Goal: Check status: Check status

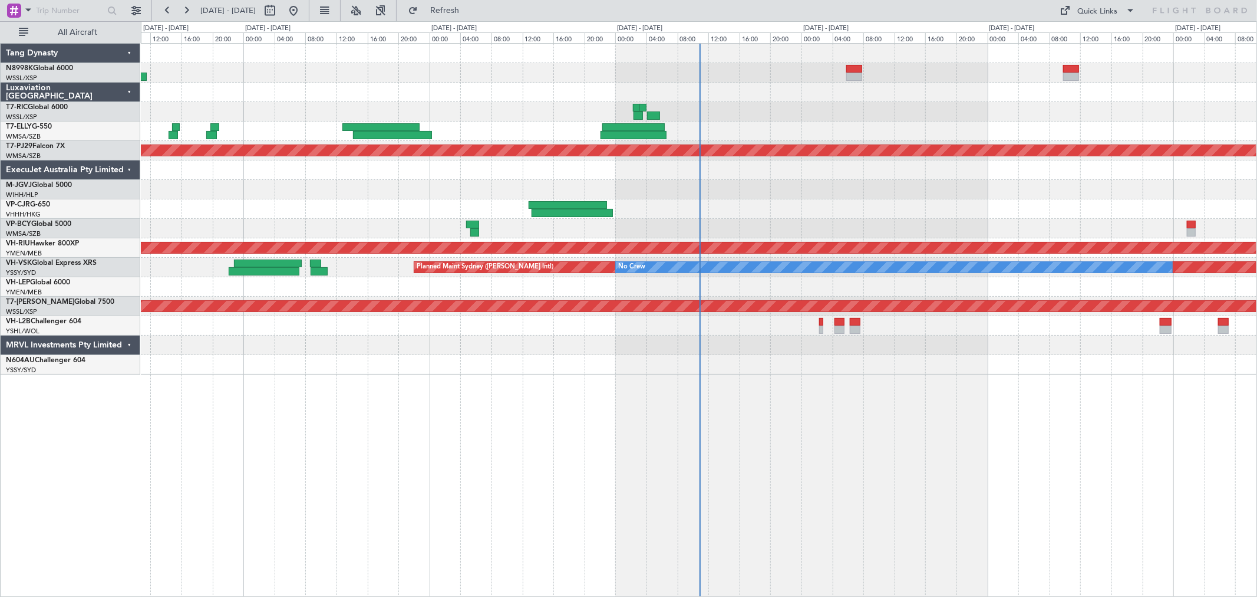
click at [707, 137] on div "Planned Maint [GEOGRAPHIC_DATA] (Sultan [PERSON_NAME] [PERSON_NAME] - Subang) P…" at bounding box center [699, 209] width 1116 height 331
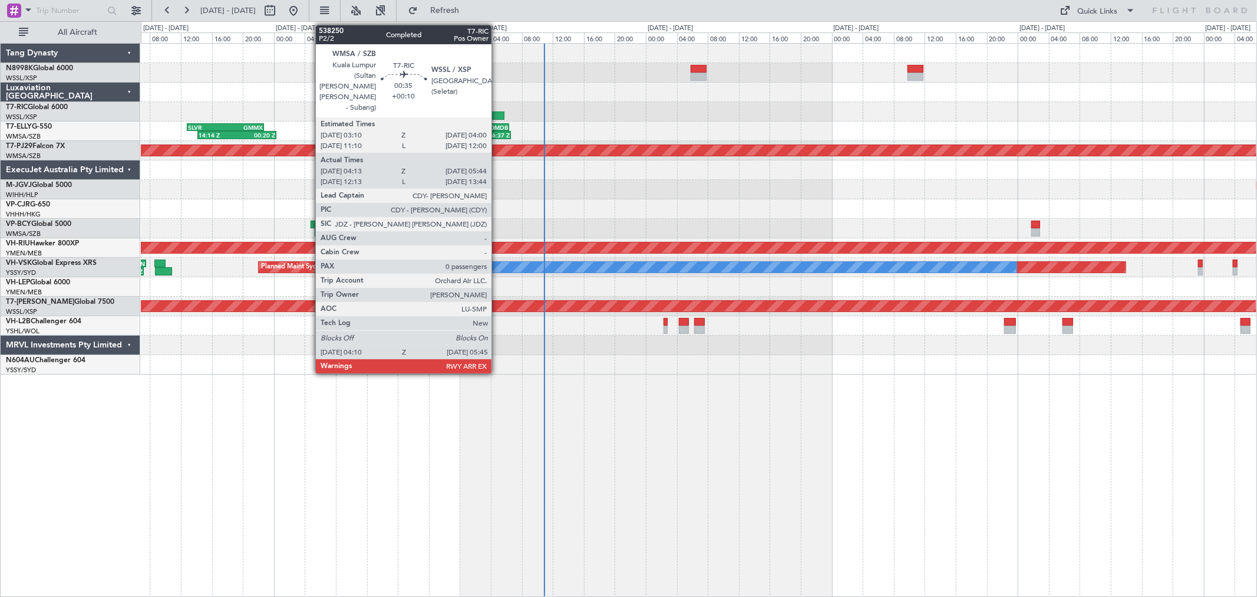
click at [498, 115] on div at bounding box center [498, 115] width 12 height 8
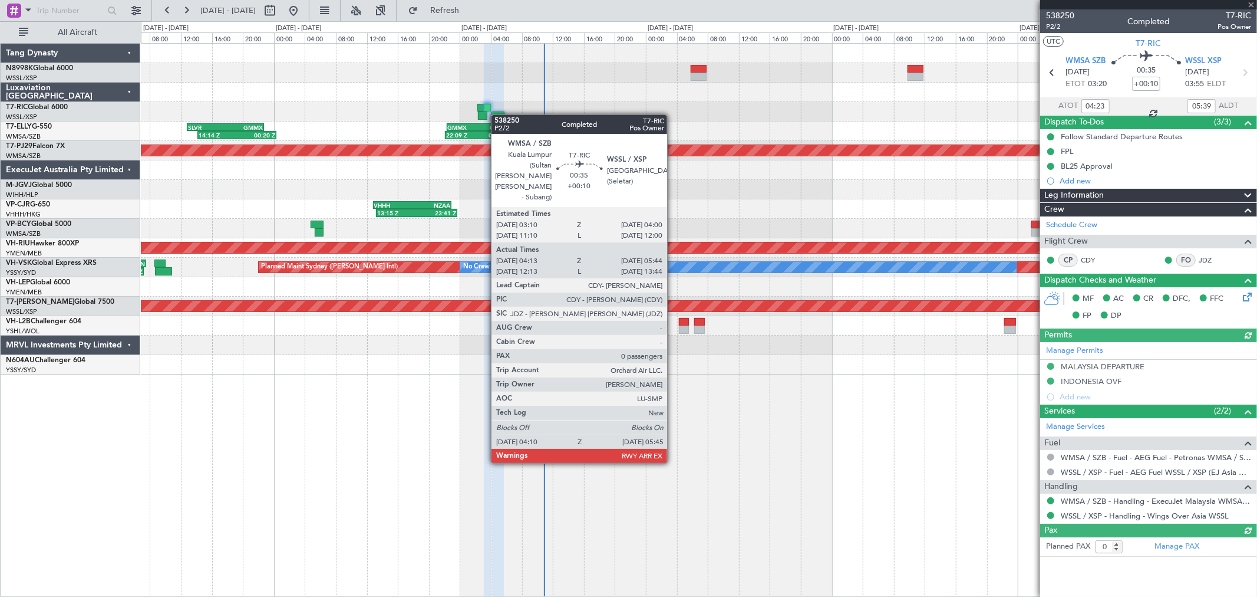
type input "[PERSON_NAME] (KYA)"
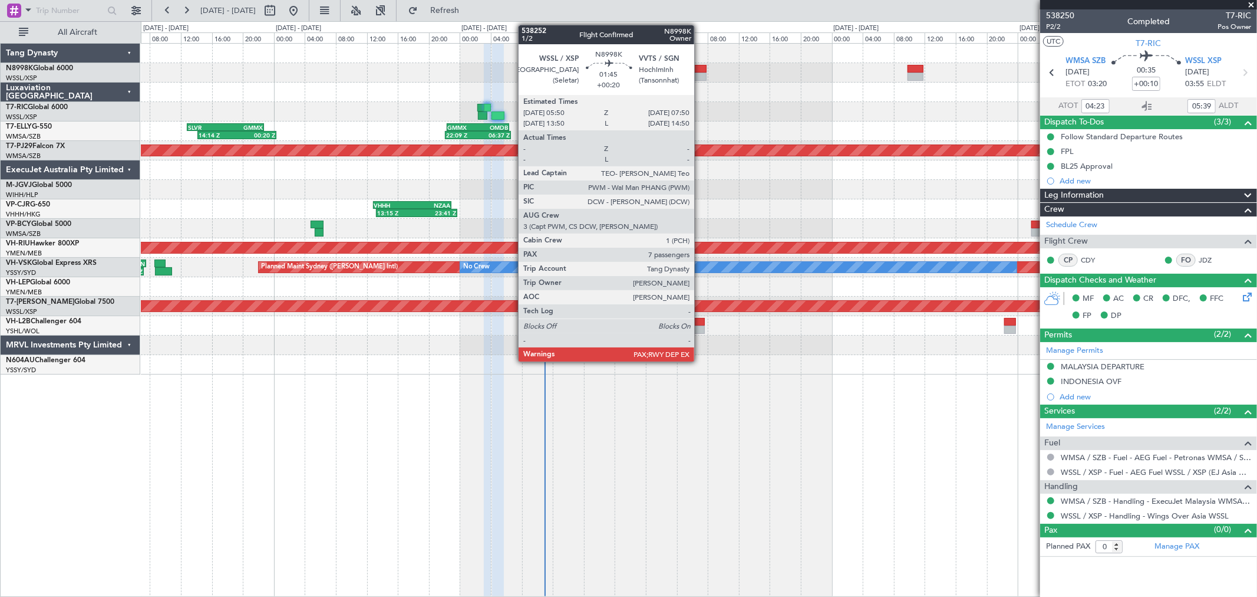
click at [700, 77] on div at bounding box center [699, 77] width 16 height 8
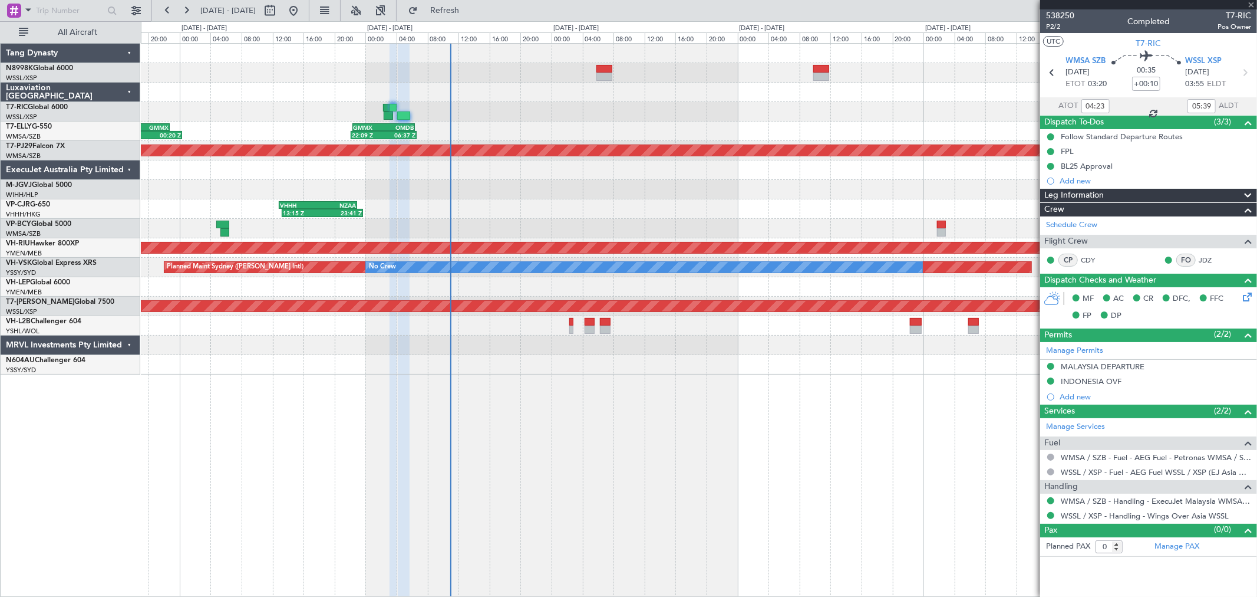
click at [771, 116] on div "14:14 Z 00:20 Z SLVR 12:50 Z GMMX 22:45 Z 22:09 Z 06:37 Z GMMX 22:20 Z OMDB 06:…" at bounding box center [699, 209] width 1116 height 331
type input "+00:20"
type input "7"
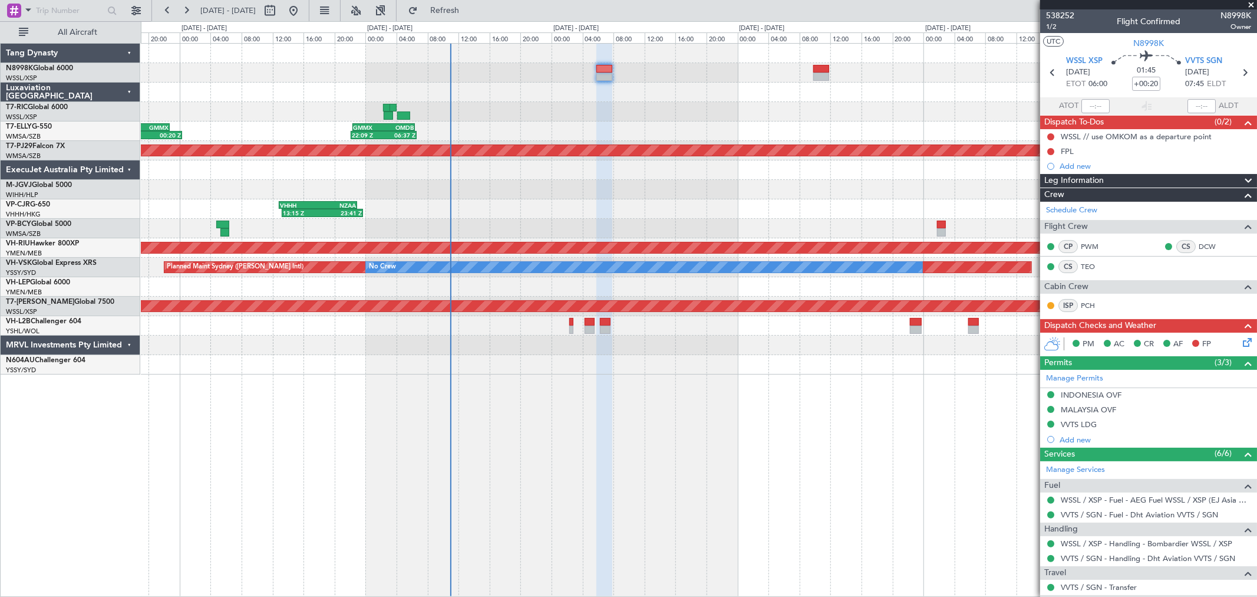
click at [704, 138] on div "14:14 Z 00:20 Z SLVR 12:50 Z GMMX 22:45 Z 22:09 Z 06:37 Z GMMX 22:20 Z OMDB 06:…" at bounding box center [699, 209] width 1116 height 331
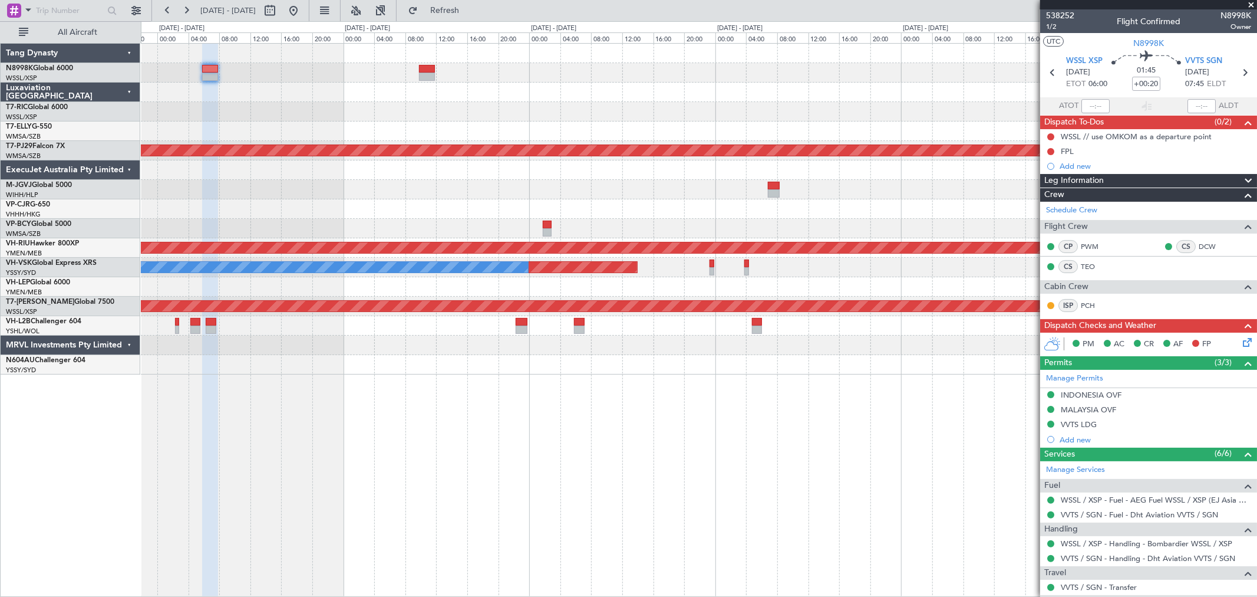
click at [722, 134] on div "GMMX 22:20 Z OMDB 06:25 Z 22:09 Z 06:37 Z Planned Maint [GEOGRAPHIC_DATA] (Sult…" at bounding box center [699, 209] width 1116 height 331
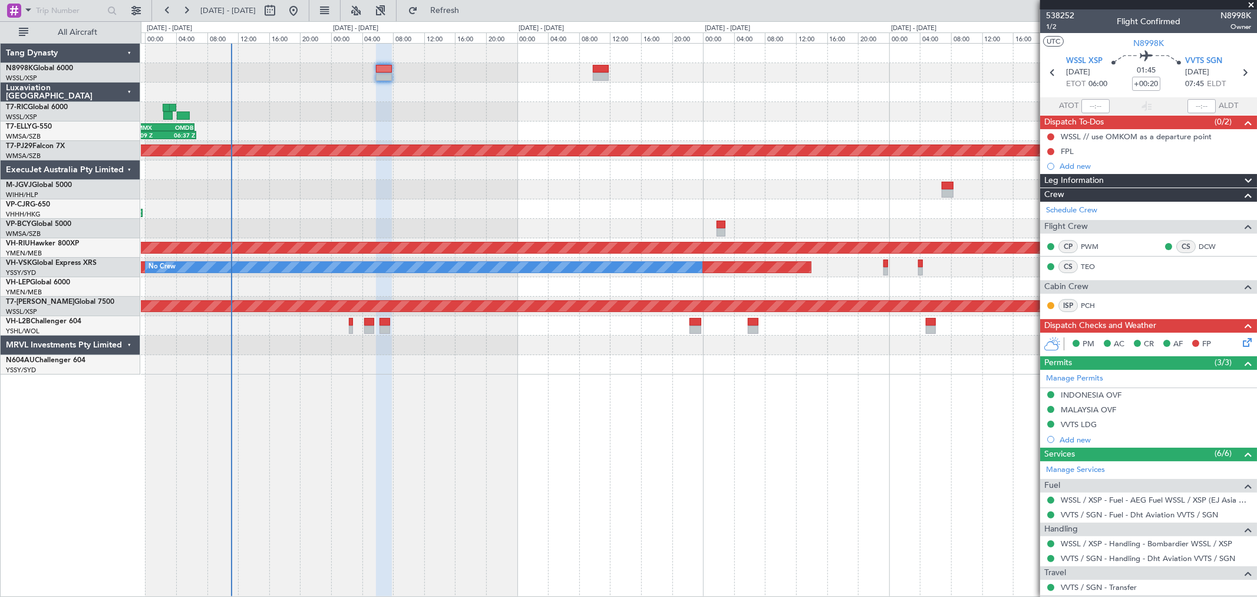
click at [522, 171] on div at bounding box center [699, 169] width 1116 height 19
click at [519, 390] on div "22:09 Z 06:37 Z GMMX 22:20 Z OMDB 06:25 Z SLVR 12:50 Z GMMX 22:45 Z 14:14 Z 00:…" at bounding box center [699, 320] width 1117 height 554
click at [720, 197] on div at bounding box center [699, 189] width 1116 height 19
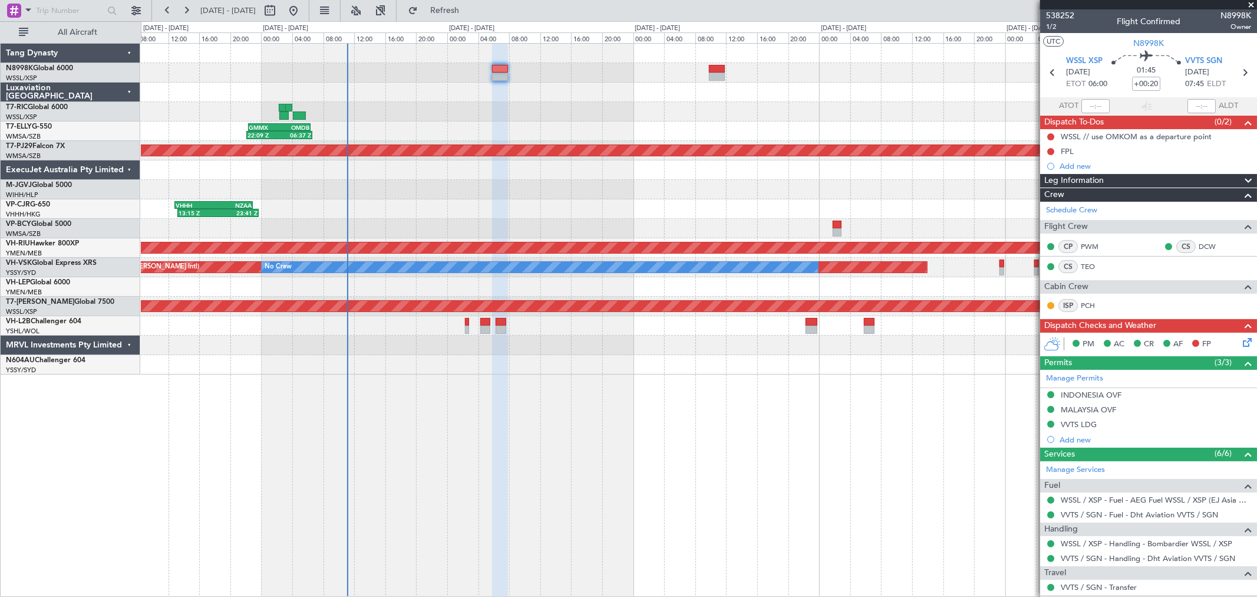
click at [580, 175] on div at bounding box center [699, 169] width 1116 height 19
click at [591, 295] on div at bounding box center [699, 286] width 1116 height 19
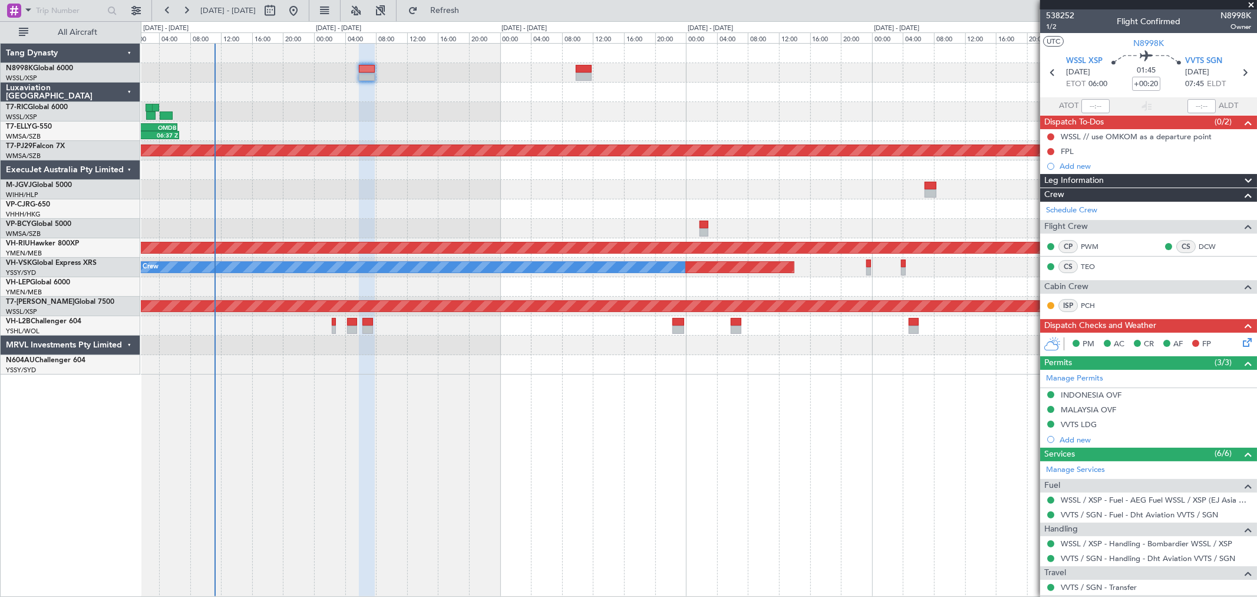
click at [584, 298] on div "22:09 Z 06:37 Z GMMX 22:20 Z OMDB 06:25 Z 14:14 Z 00:20 Z SLVR 12:50 Z GMMX 22:…" at bounding box center [699, 209] width 1116 height 331
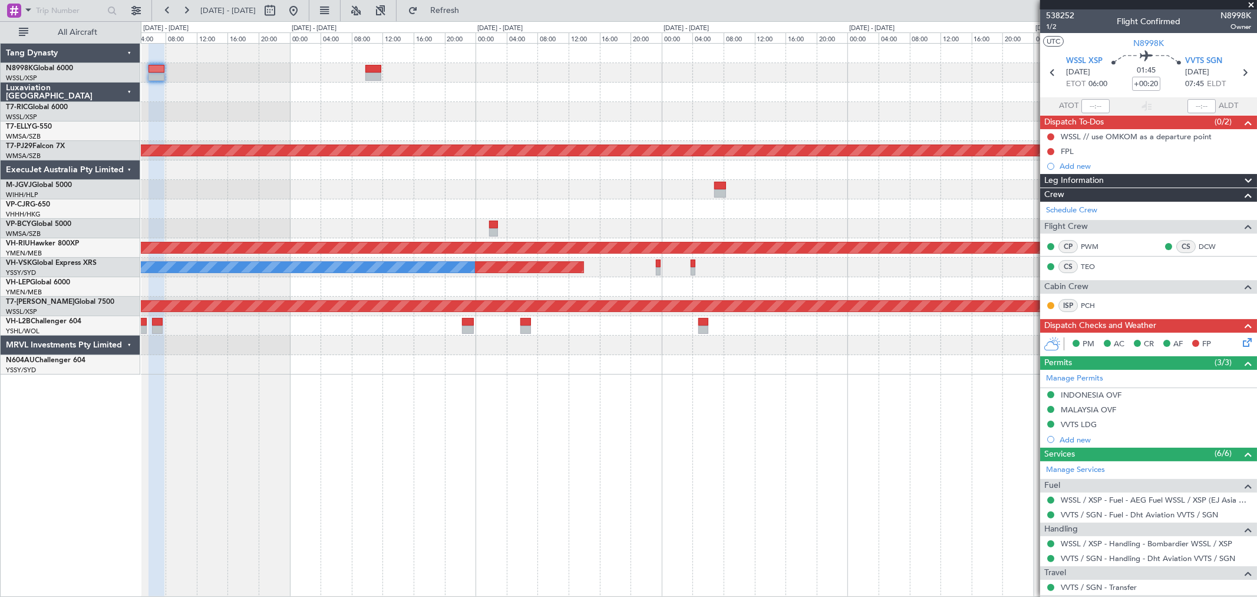
click at [681, 301] on div "Planned Maint [GEOGRAPHIC_DATA] (Seletar)" at bounding box center [699, 306] width 1116 height 19
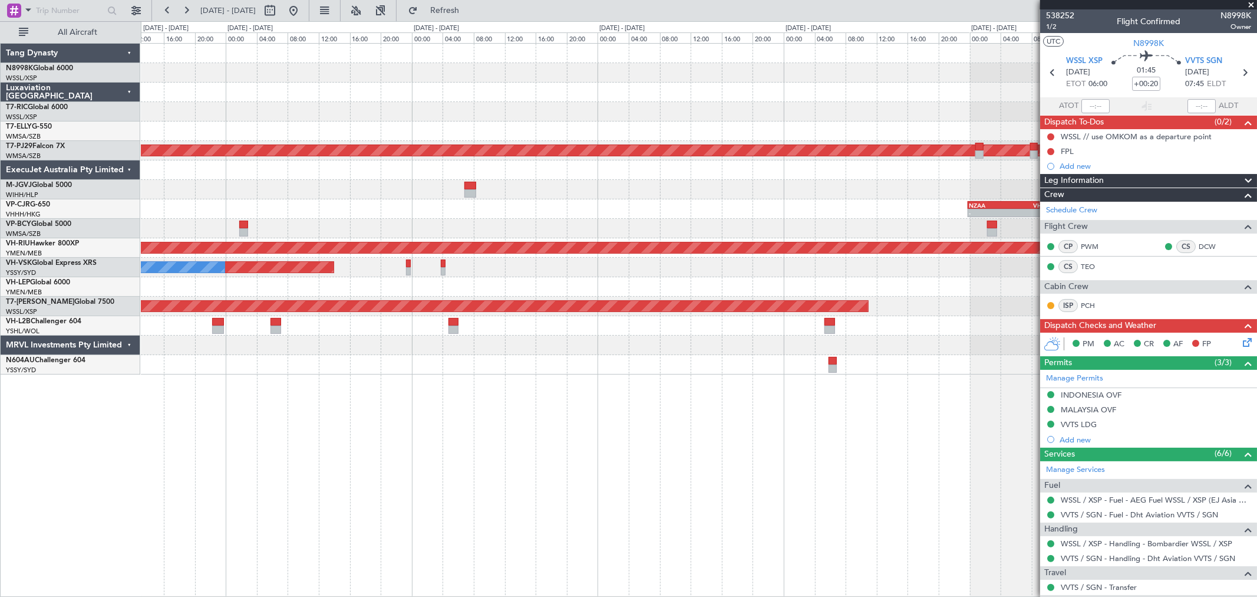
click at [684, 297] on div "- - OMDB 07:45 Z LEMD 14:45 Z Planned Maint [GEOGRAPHIC_DATA] (Sultan [PERSON_N…" at bounding box center [699, 209] width 1116 height 331
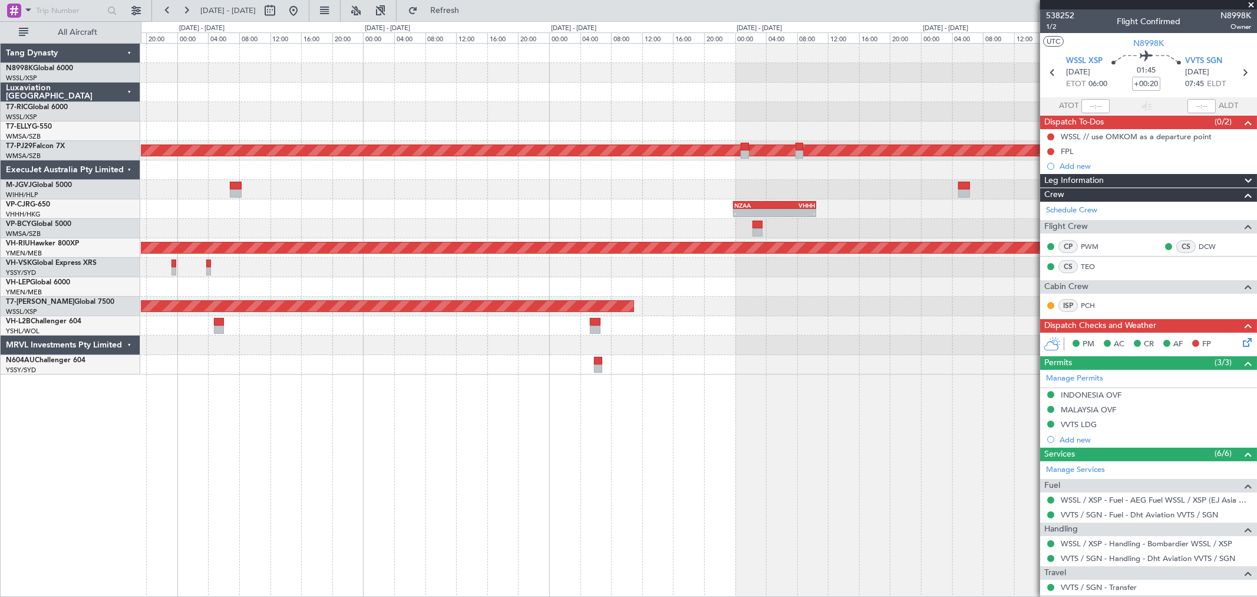
click at [723, 304] on div "Planned Maint [GEOGRAPHIC_DATA] (Seletar)" at bounding box center [699, 306] width 1116 height 19
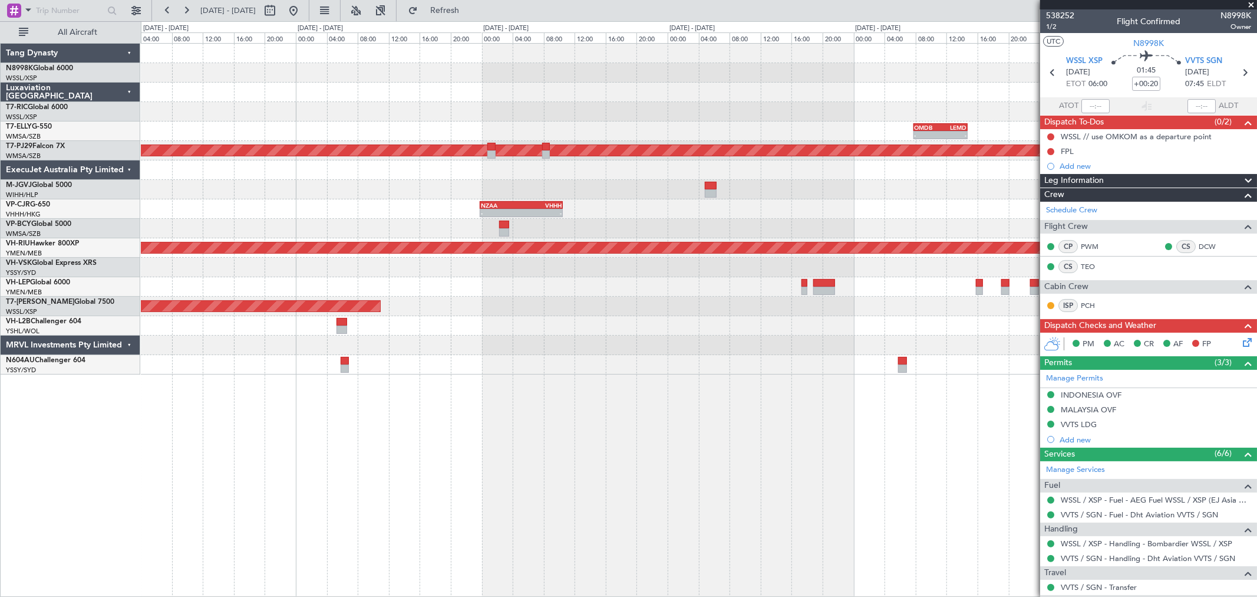
click at [667, 311] on div "Planned Maint [GEOGRAPHIC_DATA] (Seletar)" at bounding box center [699, 306] width 1116 height 19
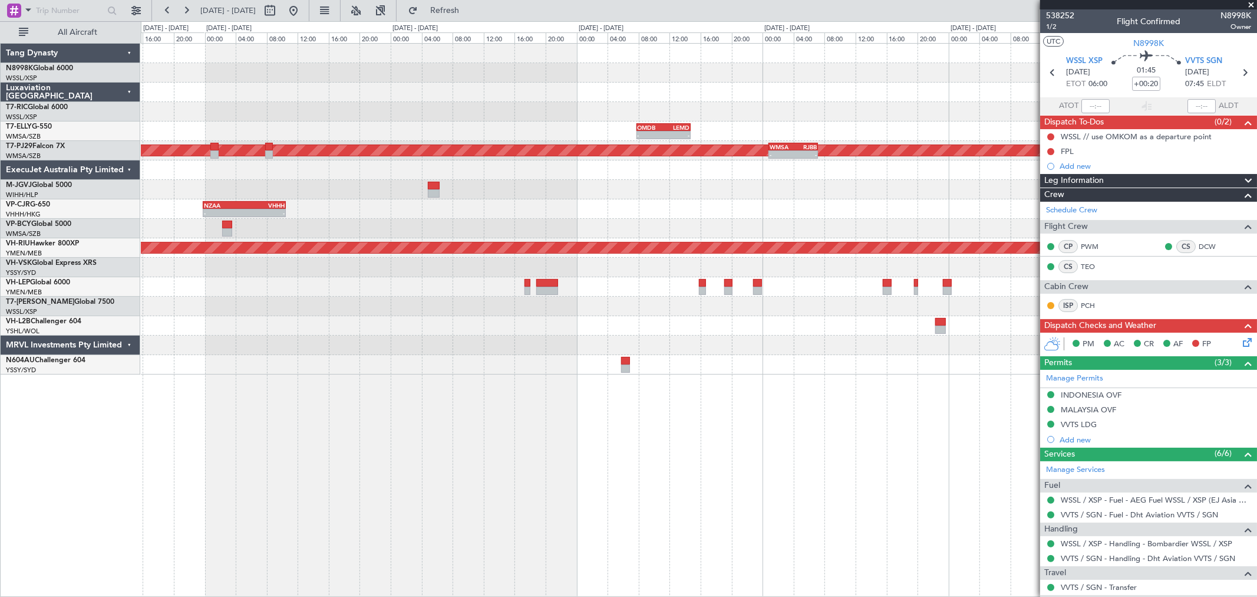
click at [733, 297] on div "Planned Maint [GEOGRAPHIC_DATA] (Seletar)" at bounding box center [699, 306] width 1116 height 19
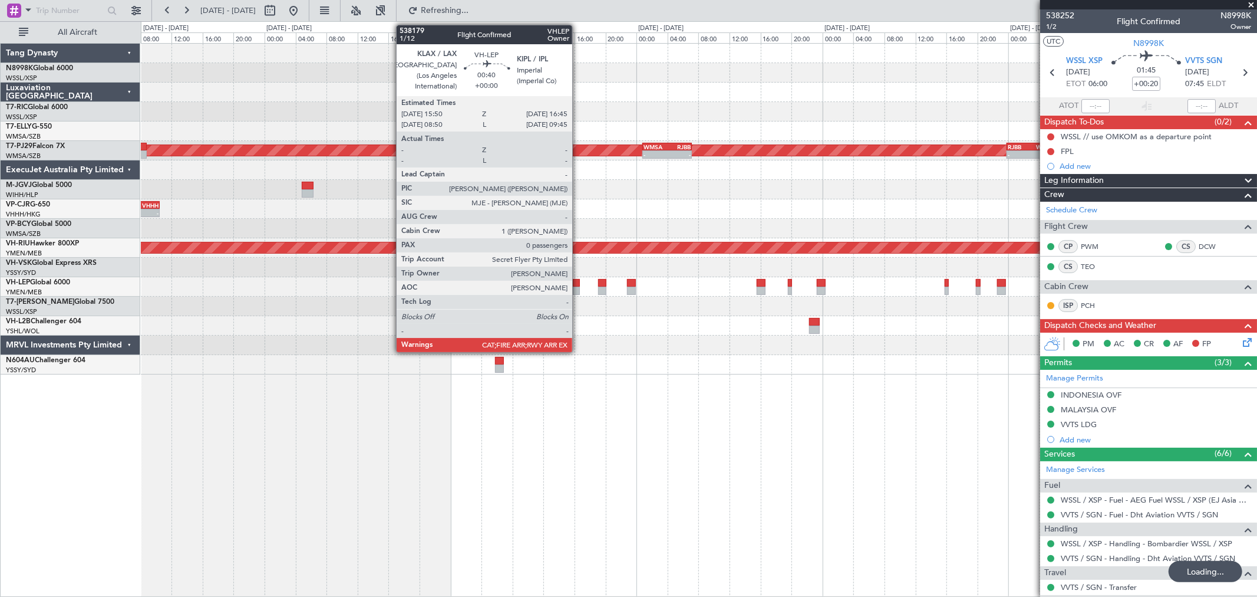
click at [578, 288] on div at bounding box center [577, 291] width 8 height 8
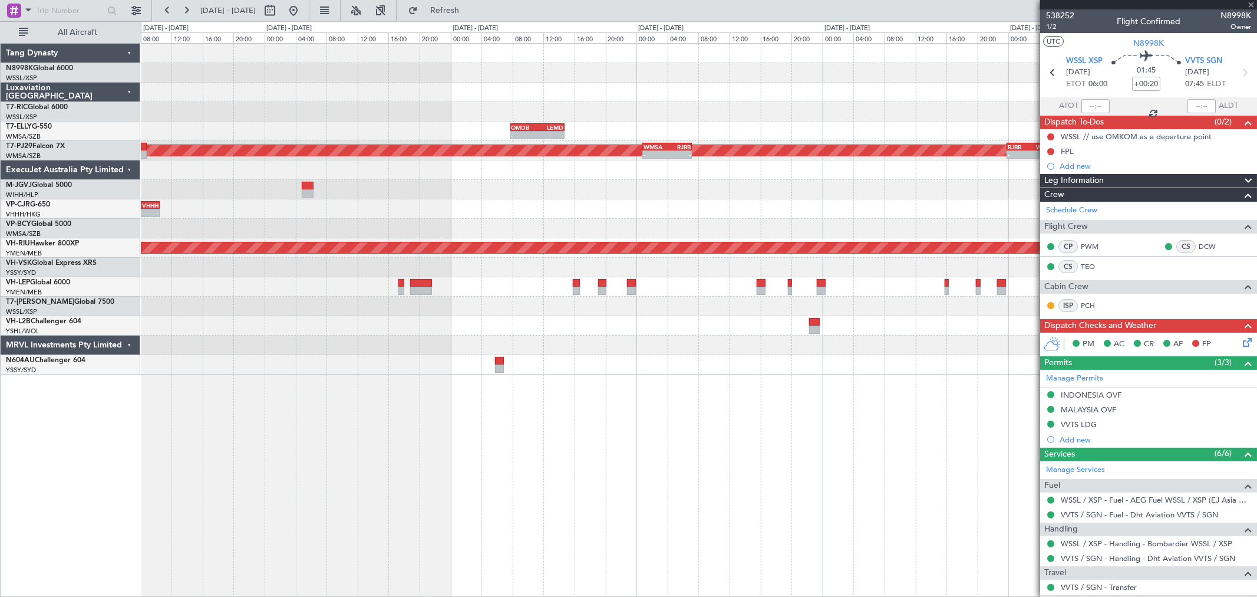
type input "0"
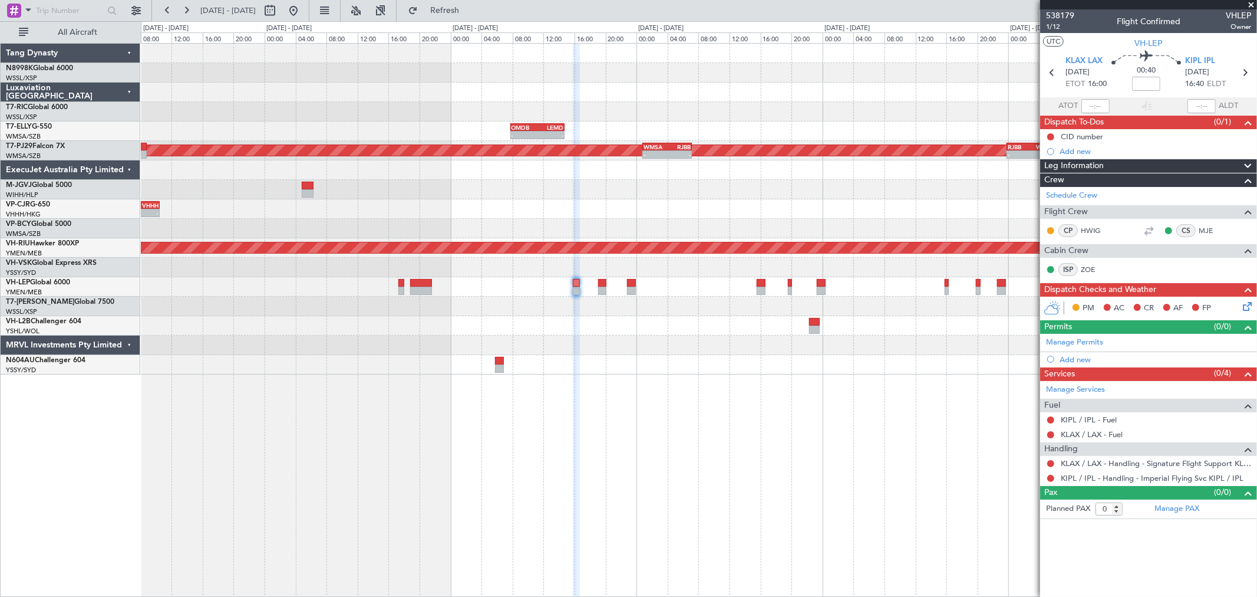
click at [740, 295] on div at bounding box center [699, 286] width 1116 height 19
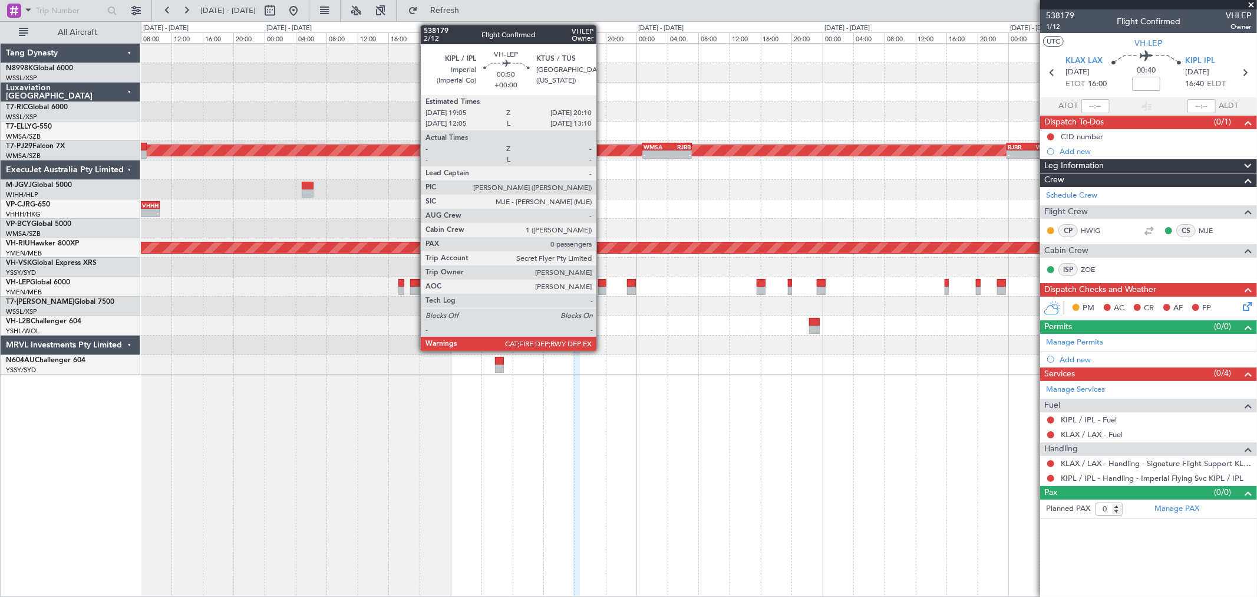
click at [602, 288] on div at bounding box center [602, 291] width 9 height 8
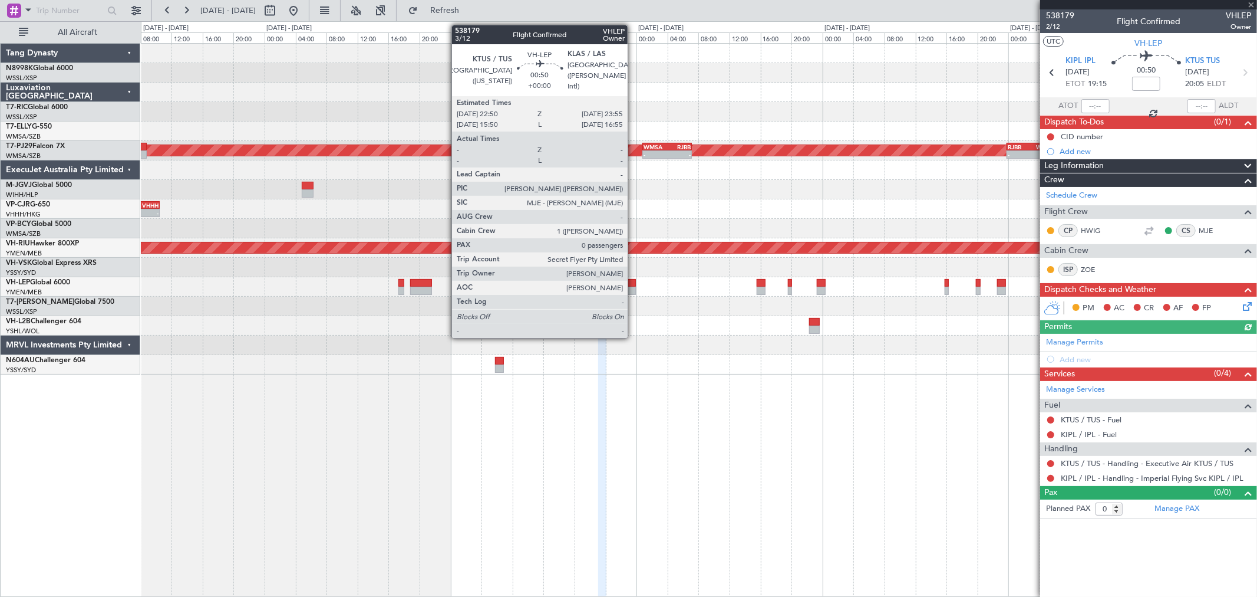
click at [635, 285] on div at bounding box center [631, 283] width 9 height 8
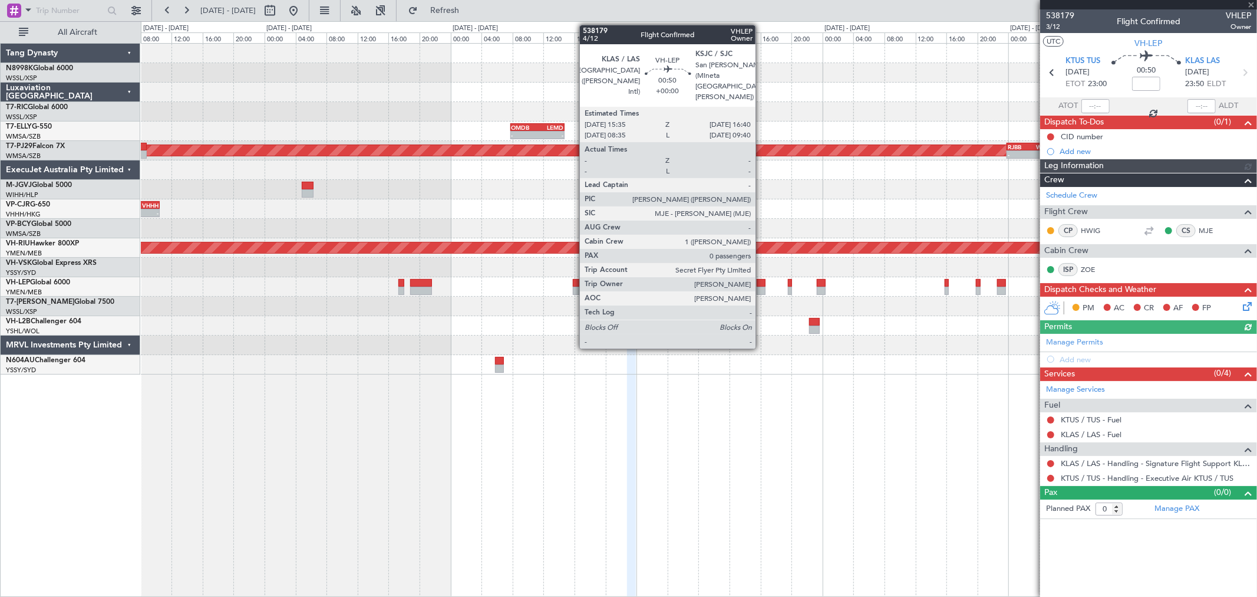
click at [762, 287] on div at bounding box center [761, 291] width 9 height 8
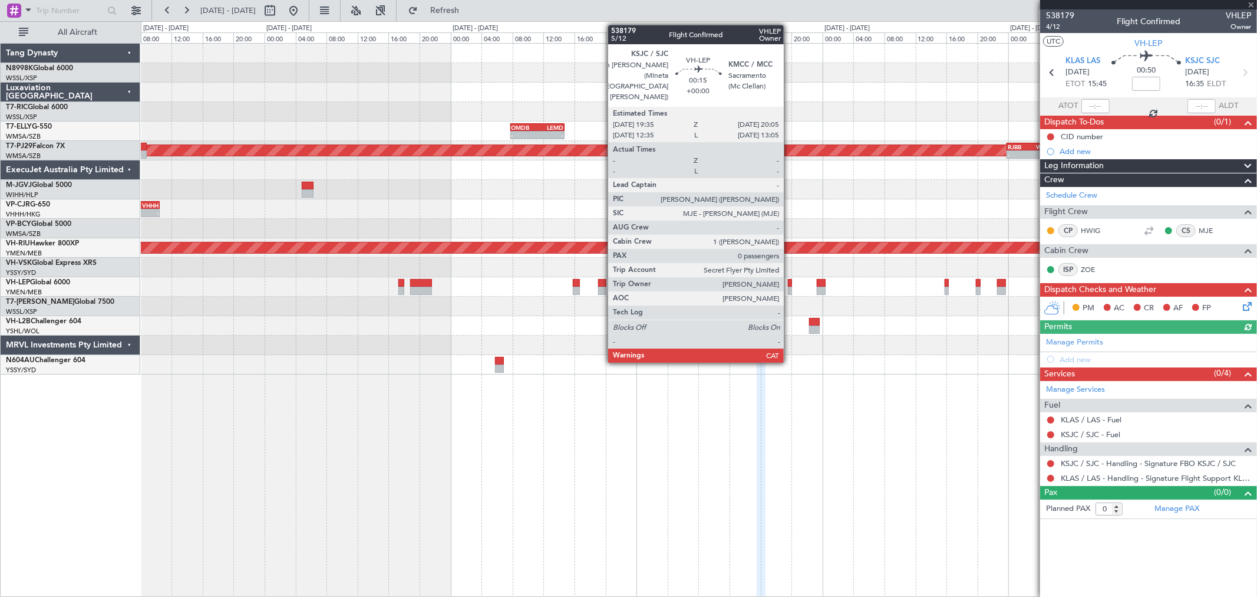
click at [790, 287] on div at bounding box center [790, 291] width 4 height 8
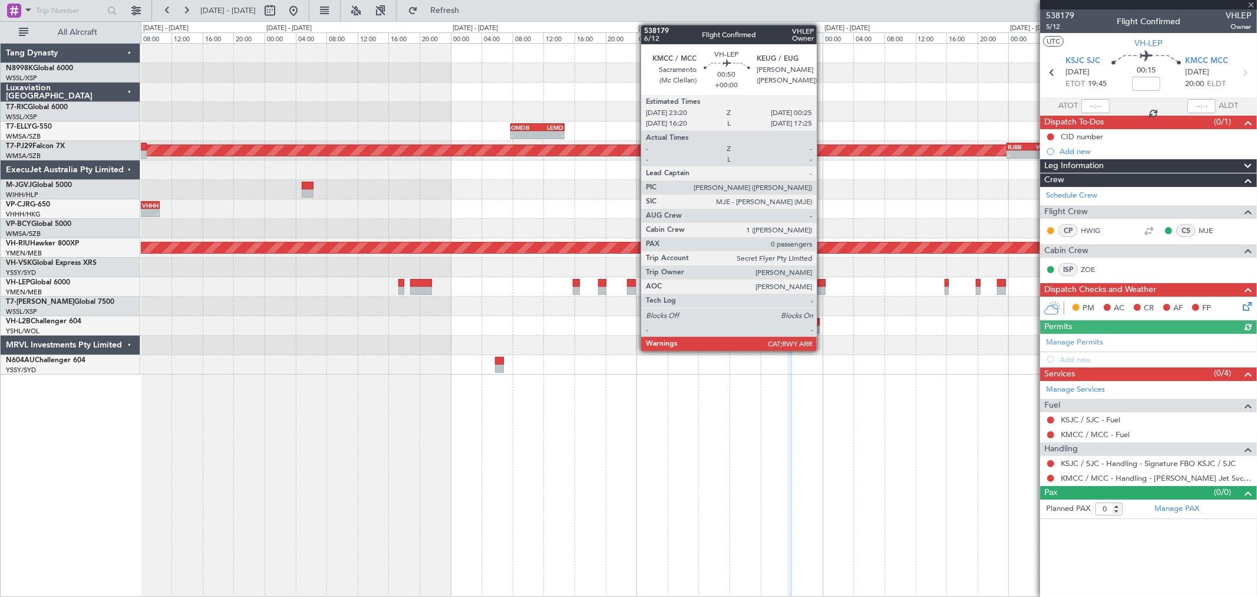
click at [823, 285] on div at bounding box center [821, 283] width 9 height 8
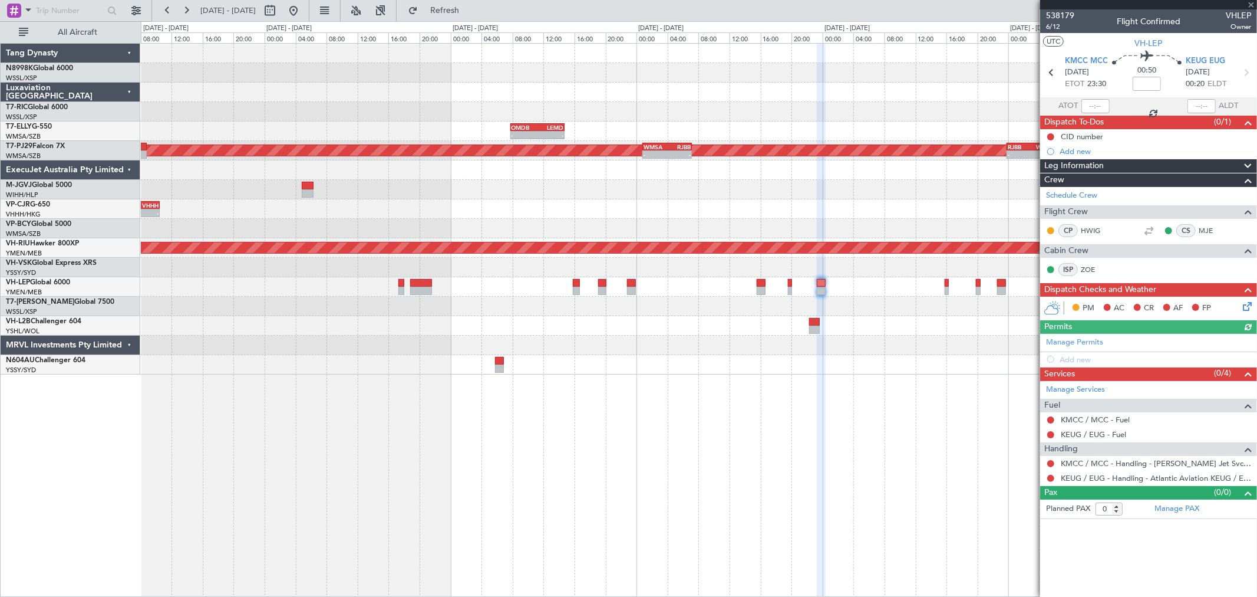
click at [721, 295] on div at bounding box center [699, 286] width 1116 height 19
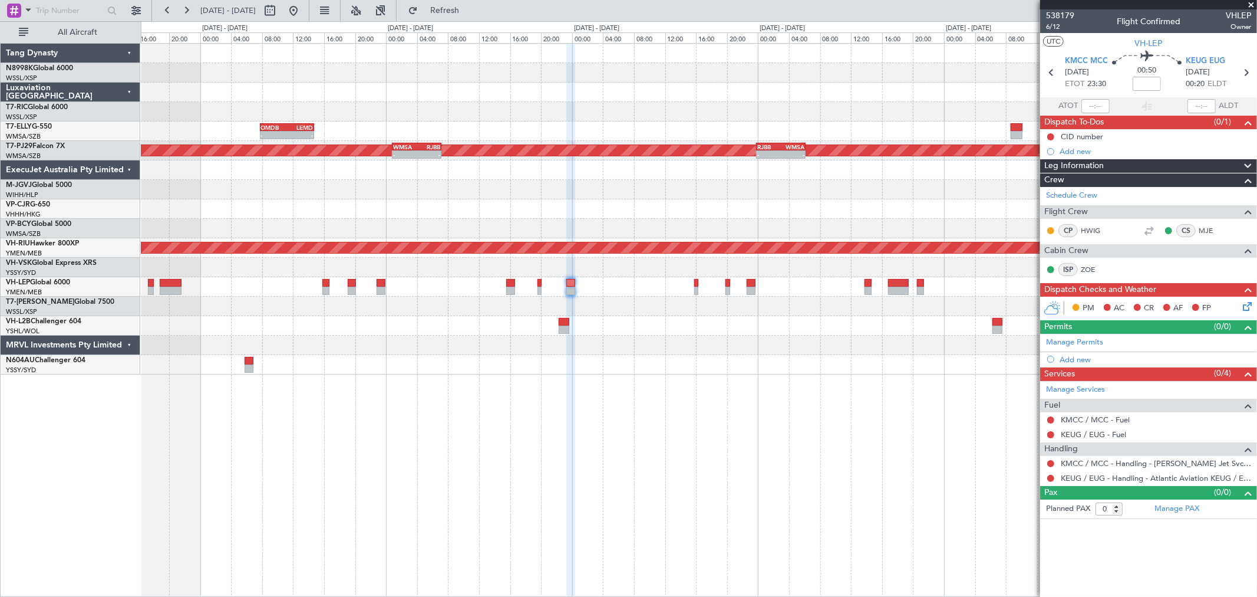
click at [772, 292] on div at bounding box center [699, 286] width 1116 height 19
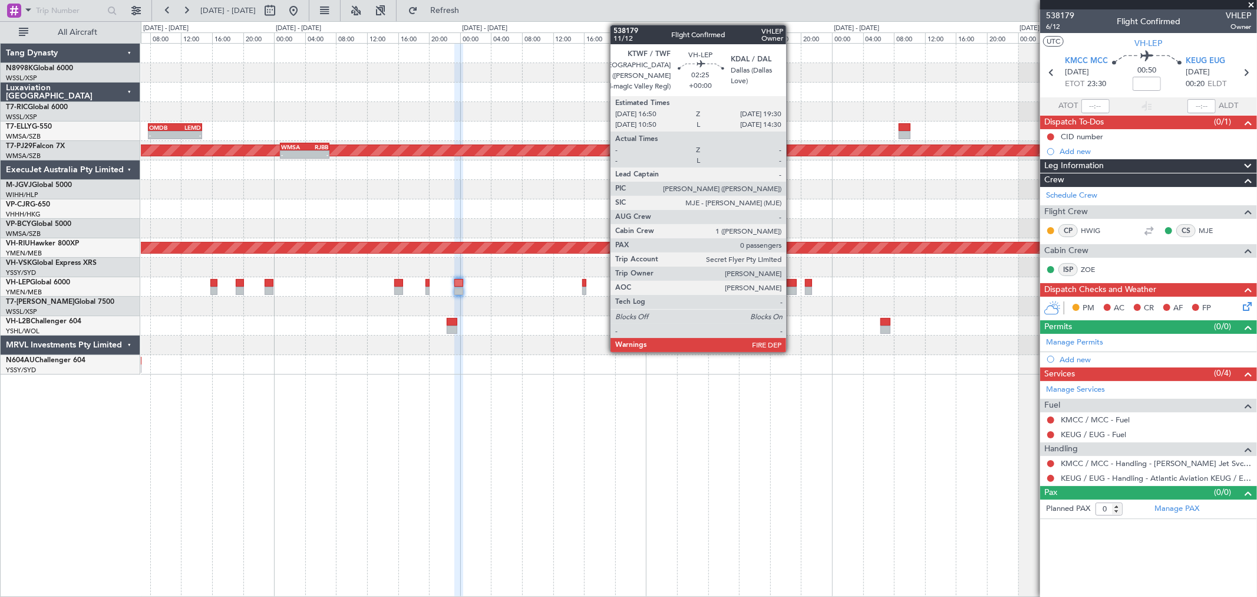
click at [792, 288] on div at bounding box center [786, 291] width 21 height 8
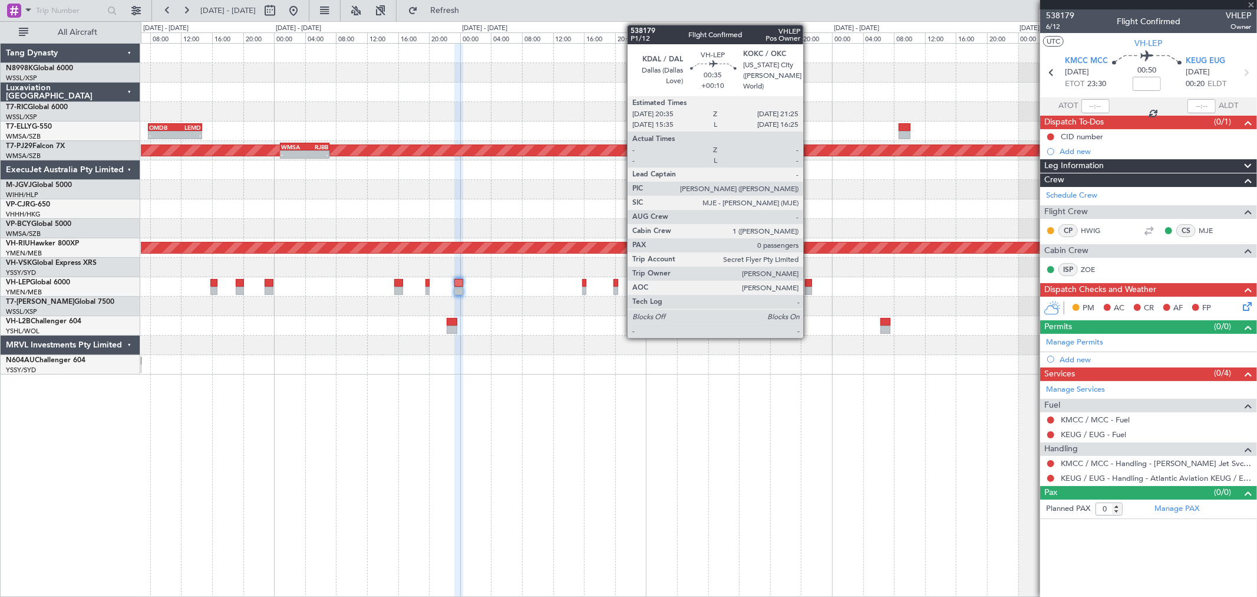
click at [809, 284] on div at bounding box center [808, 283] width 6 height 8
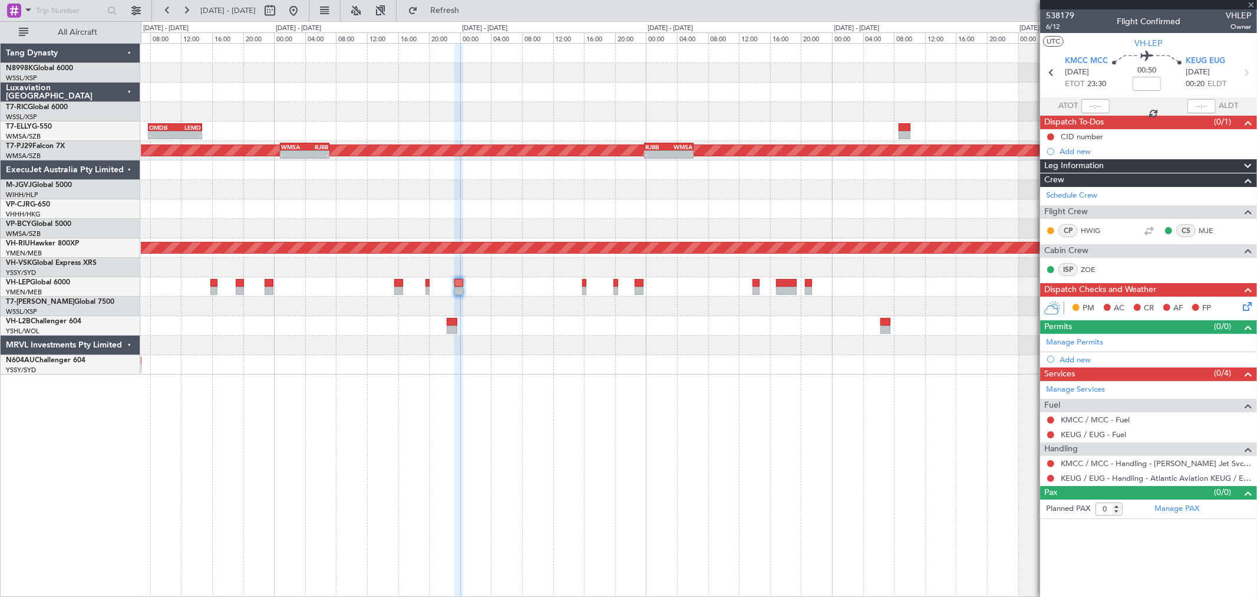
type input "+00:10"
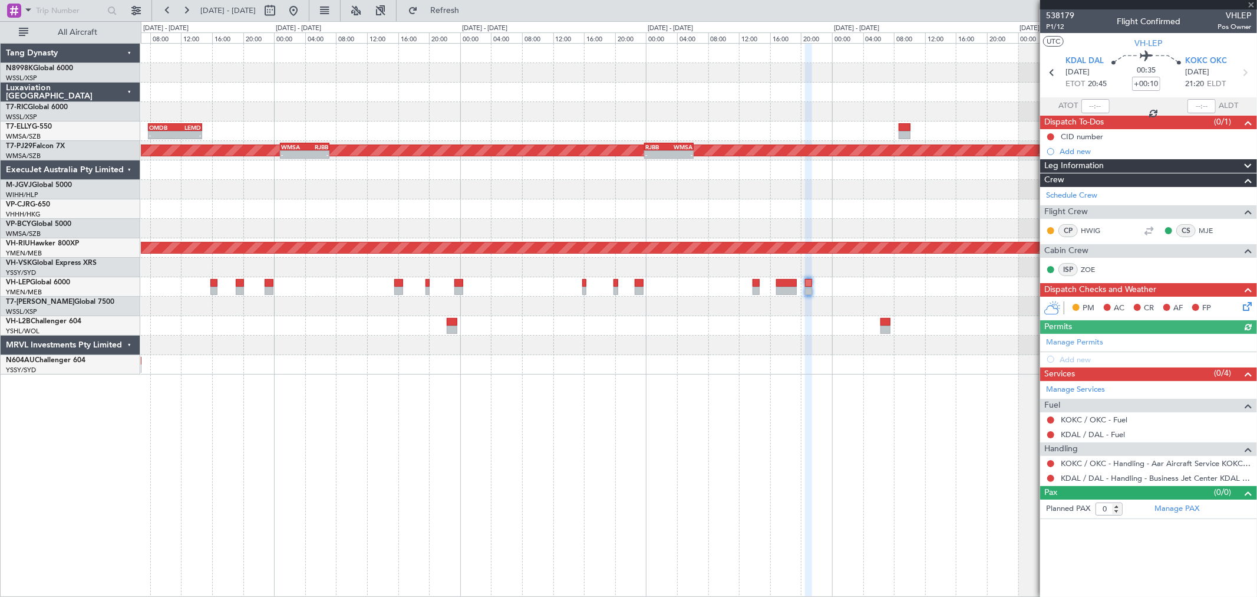
click at [790, 287] on div at bounding box center [699, 286] width 1116 height 19
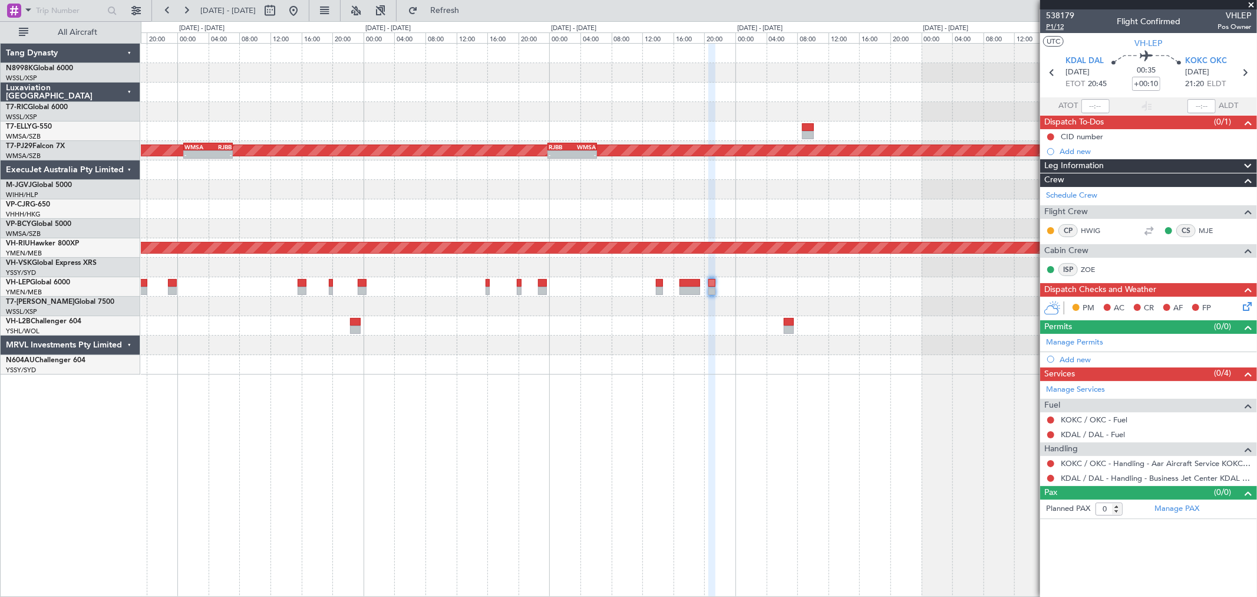
click at [1028, 27] on span "P1/12" at bounding box center [1060, 27] width 28 height 10
